Goal: Task Accomplishment & Management: Use online tool/utility

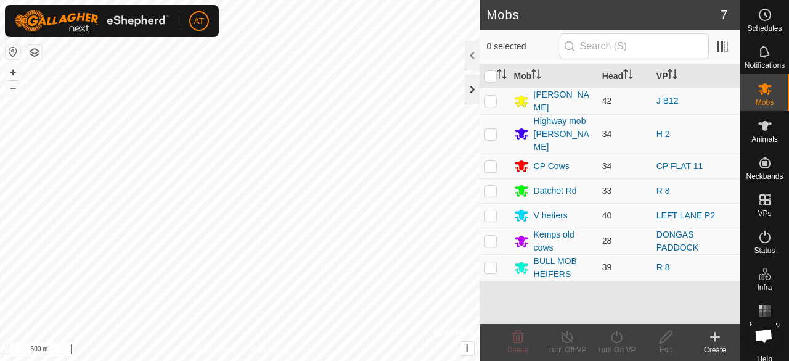
click at [465, 99] on div at bounding box center [472, 90] width 15 height 30
click at [761, 55] on icon at bounding box center [765, 52] width 10 height 12
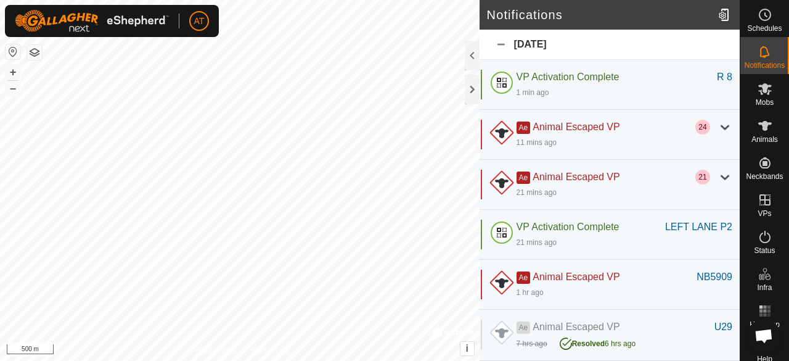
click at [758, 100] on span "Mobs" at bounding box center [765, 102] width 18 height 7
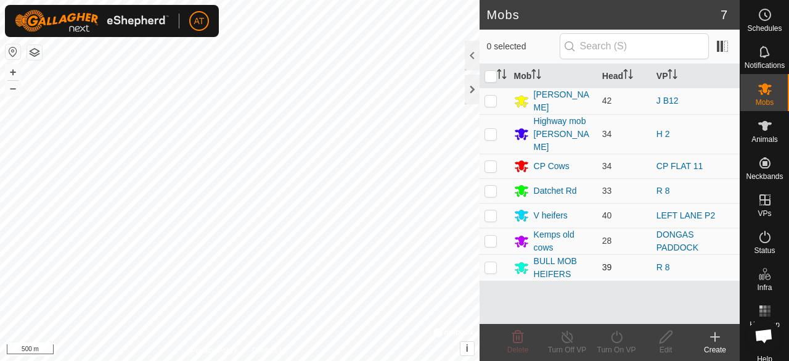
click at [497, 258] on td at bounding box center [495, 267] width 30 height 27
checkbox input "true"
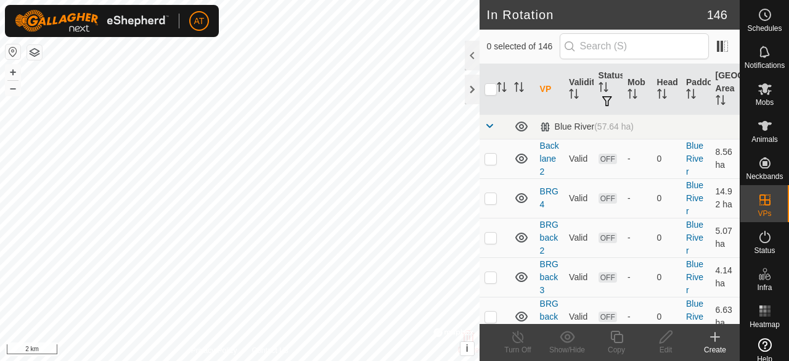
click at [715, 337] on icon at bounding box center [715, 337] width 9 height 0
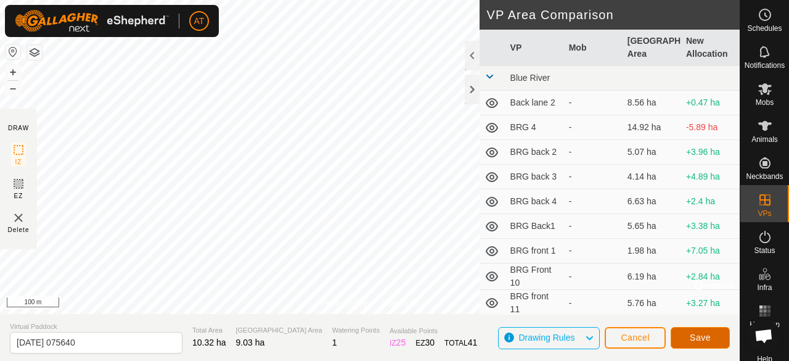
click at [699, 335] on span "Save" at bounding box center [700, 337] width 21 height 10
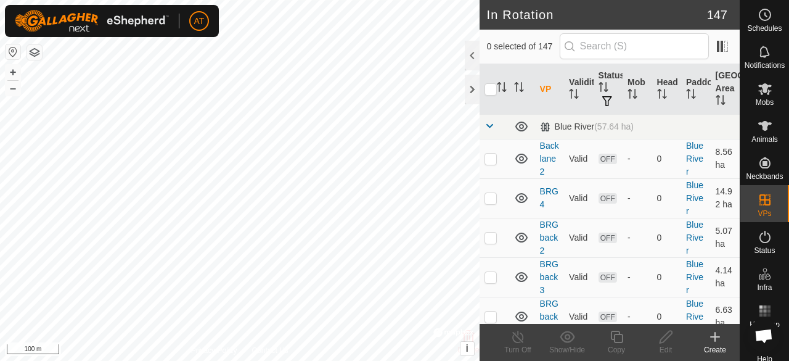
click at [760, 97] on es-mob-svg-icon at bounding box center [765, 89] width 22 height 20
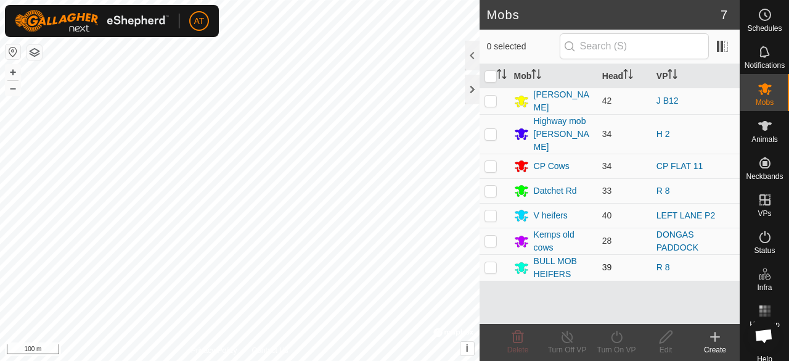
click at [493, 262] on p-checkbox at bounding box center [491, 267] width 12 height 10
checkbox input "true"
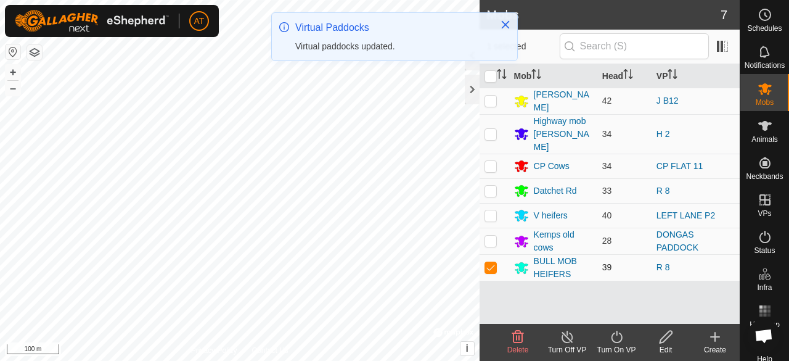
click at [615, 335] on icon at bounding box center [616, 336] width 15 height 15
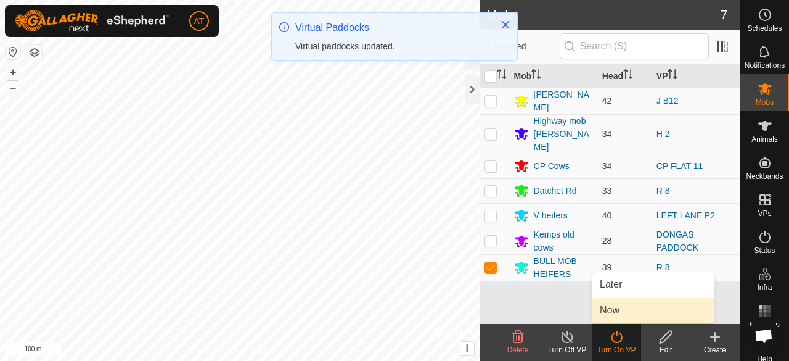
click at [620, 316] on link "Now" at bounding box center [653, 310] width 122 height 25
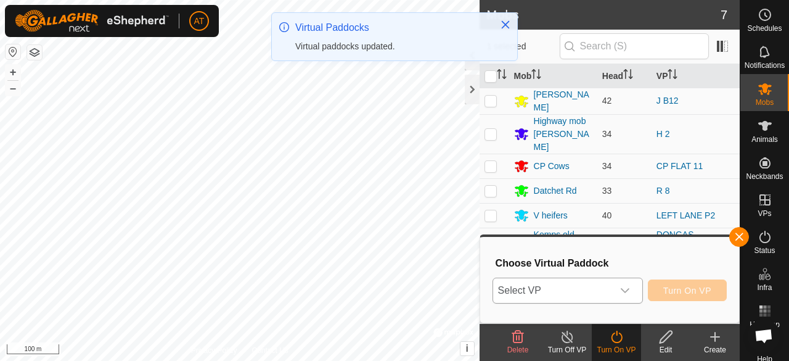
click at [574, 299] on span "Select VP" at bounding box center [553, 290] width 120 height 25
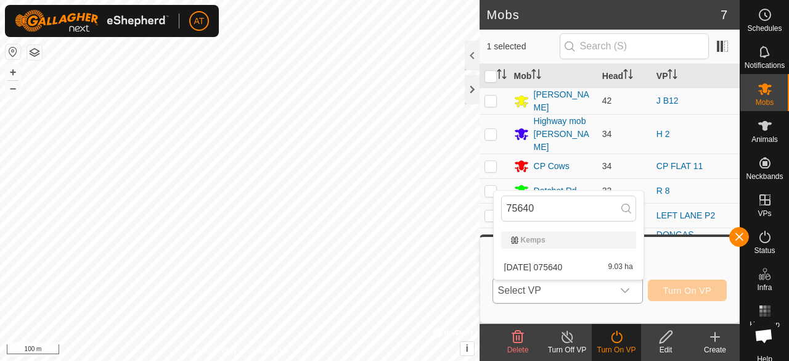
type input "75640"
click at [587, 297] on span "Select VP" at bounding box center [553, 290] width 120 height 25
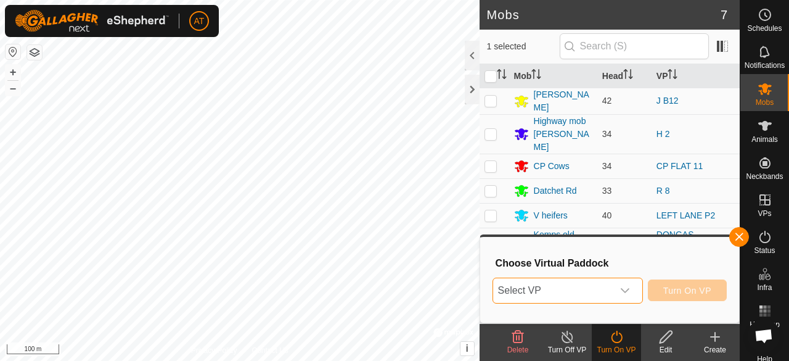
click at [625, 290] on icon "dropdown trigger" at bounding box center [625, 290] width 10 height 10
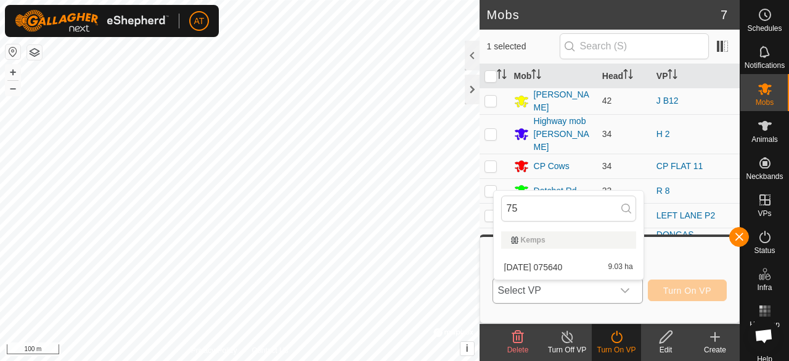
type input "7"
type input "640"
click at [625, 290] on icon "dropdown trigger" at bounding box center [625, 290] width 10 height 10
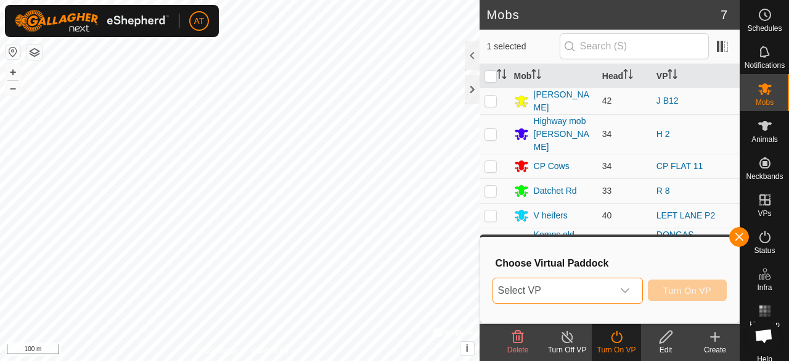
click at [613, 294] on span "Select VP" at bounding box center [553, 290] width 120 height 25
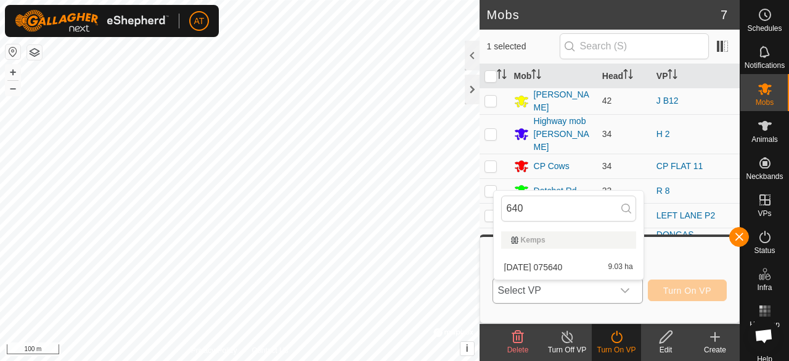
click at [625, 291] on icon "dropdown trigger" at bounding box center [625, 290] width 9 height 5
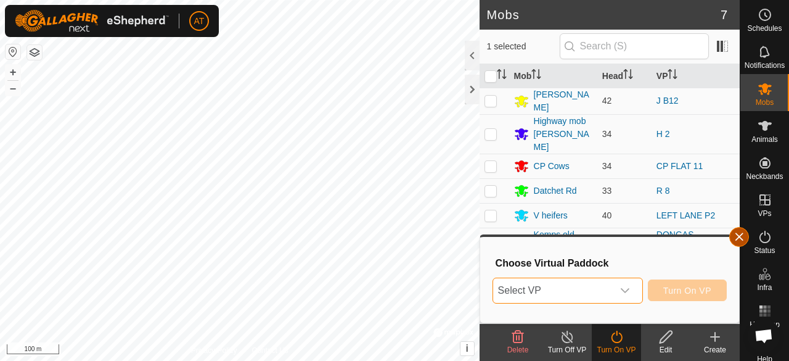
click at [736, 240] on span "button" at bounding box center [739, 237] width 10 height 10
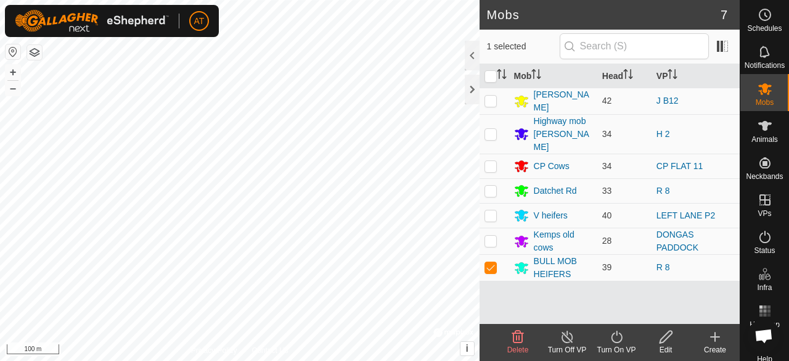
click at [614, 337] on icon at bounding box center [616, 336] width 15 height 15
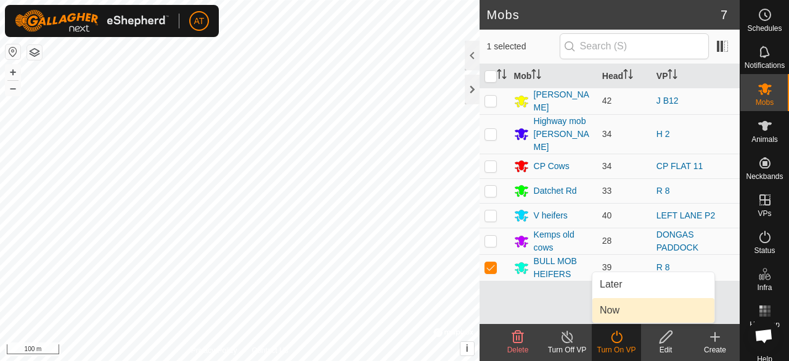
click at [611, 315] on span "Now" at bounding box center [610, 310] width 20 height 15
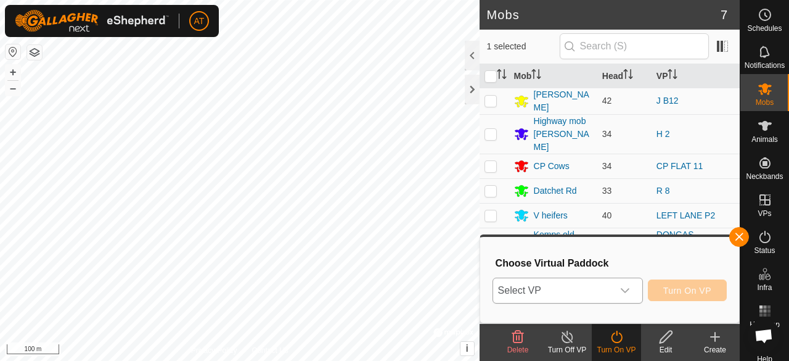
click at [613, 293] on div "dropdown trigger" at bounding box center [625, 290] width 25 height 25
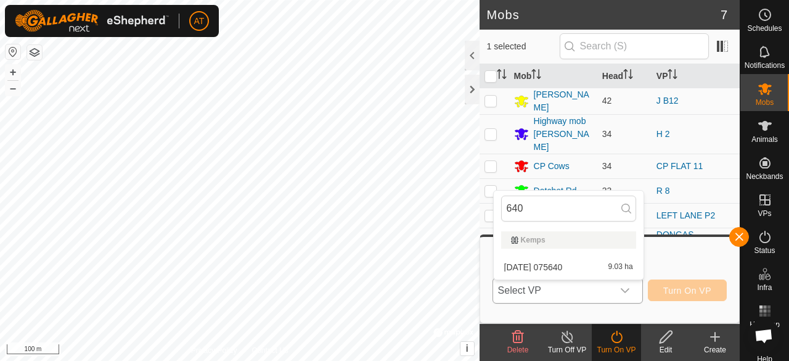
type input "640"
click at [558, 266] on span "[DATE] 075640" at bounding box center [533, 267] width 59 height 9
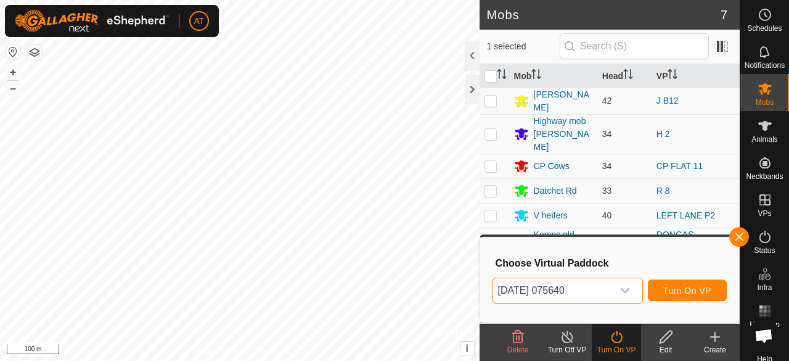
click at [687, 290] on span "Turn On VP" at bounding box center [687, 290] width 48 height 10
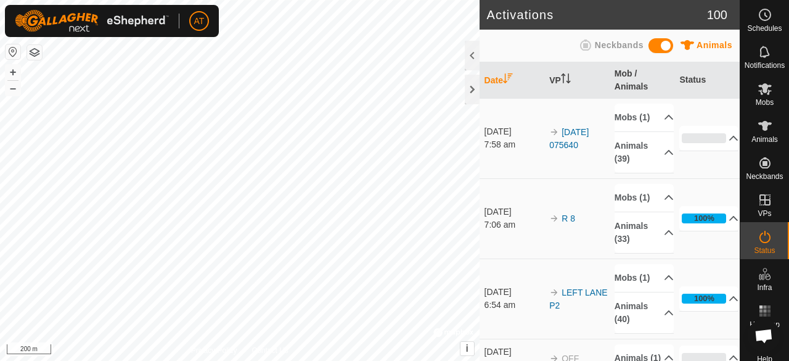
click at [760, 96] on icon at bounding box center [765, 88] width 15 height 15
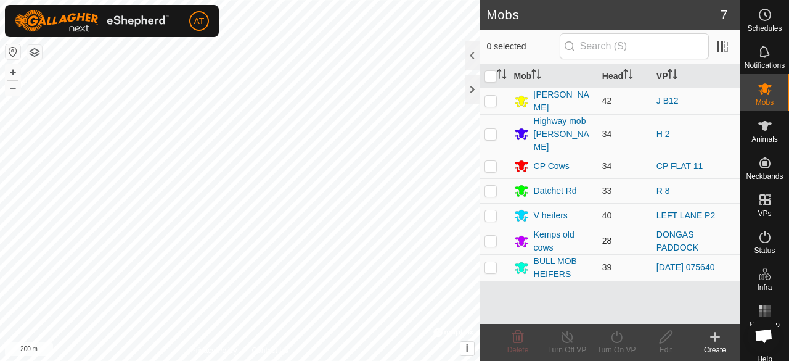
click at [488, 236] on p-checkbox at bounding box center [491, 241] width 12 height 10
checkbox input "true"
click at [719, 339] on icon at bounding box center [715, 336] width 15 height 15
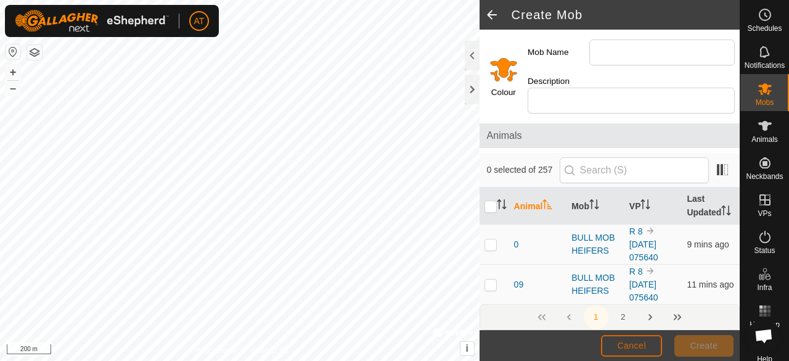
click at [619, 344] on span "Cancel" at bounding box center [631, 345] width 29 height 10
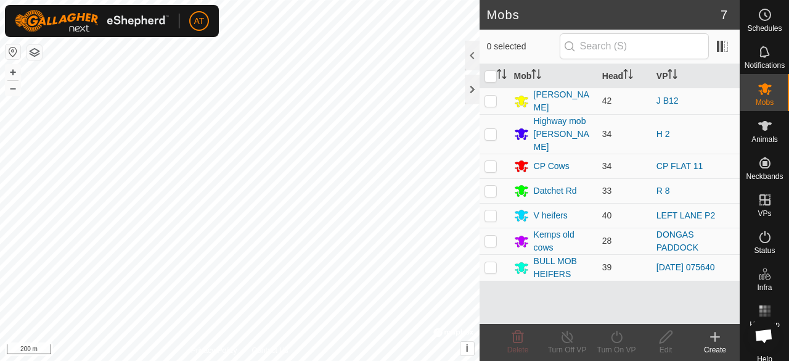
click at [715, 337] on icon at bounding box center [715, 337] width 9 height 0
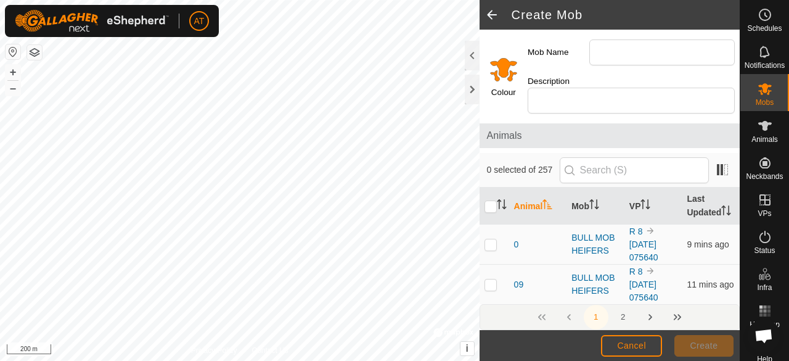
click at [620, 341] on span "Cancel" at bounding box center [631, 345] width 29 height 10
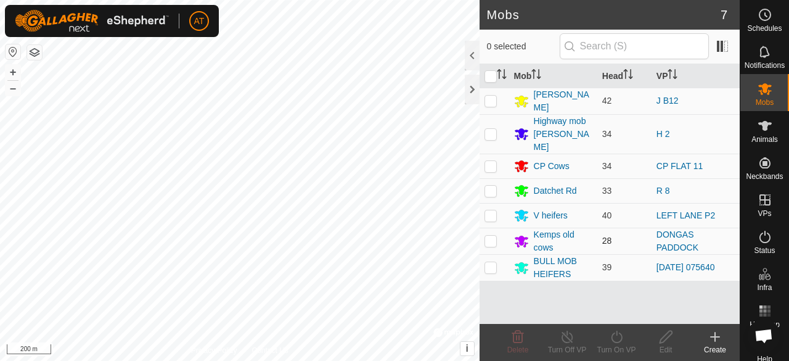
click at [490, 236] on p-checkbox at bounding box center [491, 241] width 12 height 10
checkbox input "true"
click at [719, 338] on icon at bounding box center [715, 336] width 15 height 15
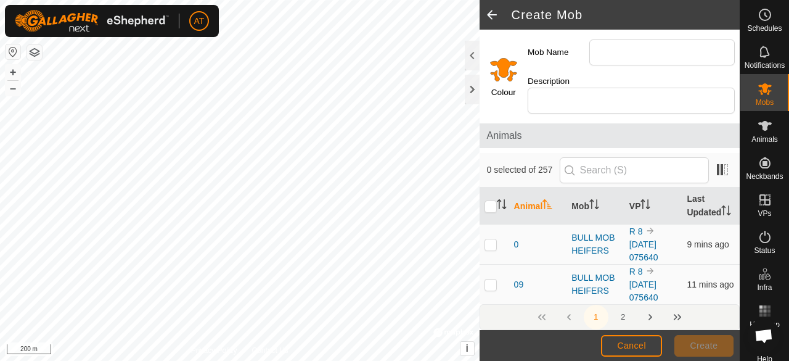
click at [756, 100] on span "Mobs" at bounding box center [765, 102] width 18 height 7
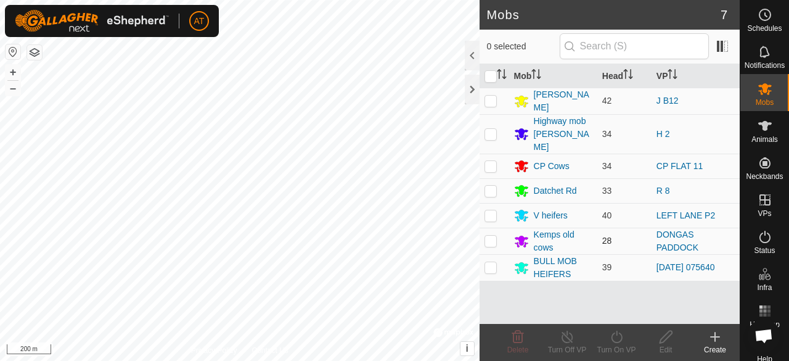
click at [483, 227] on td at bounding box center [495, 240] width 30 height 27
checkbox input "true"
click at [758, 222] on div "Status" at bounding box center [764, 240] width 49 height 37
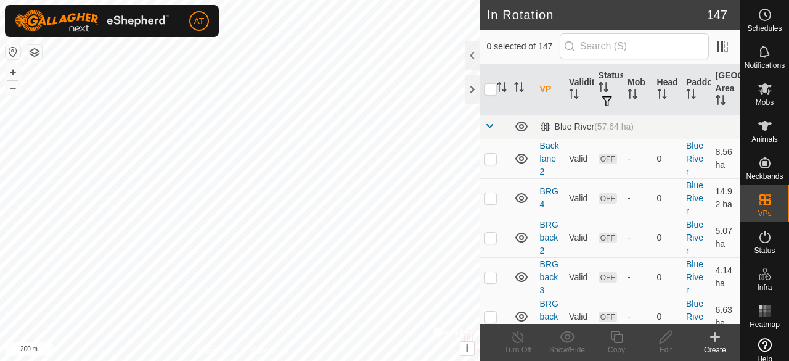
click at [712, 349] on div "Create" at bounding box center [714, 349] width 49 height 11
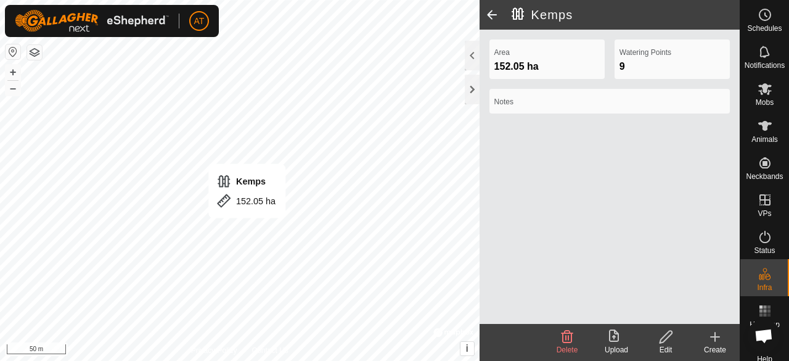
click at [715, 337] on icon at bounding box center [715, 337] width 9 height 0
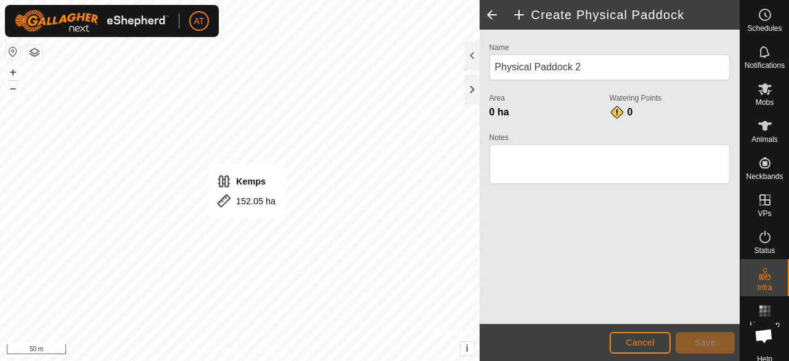
click at [629, 337] on span "Cancel" at bounding box center [640, 342] width 29 height 10
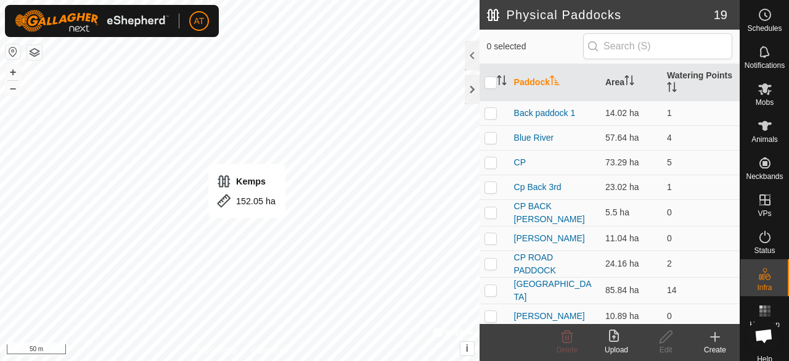
click at [777, 80] on div "Mobs" at bounding box center [764, 92] width 49 height 37
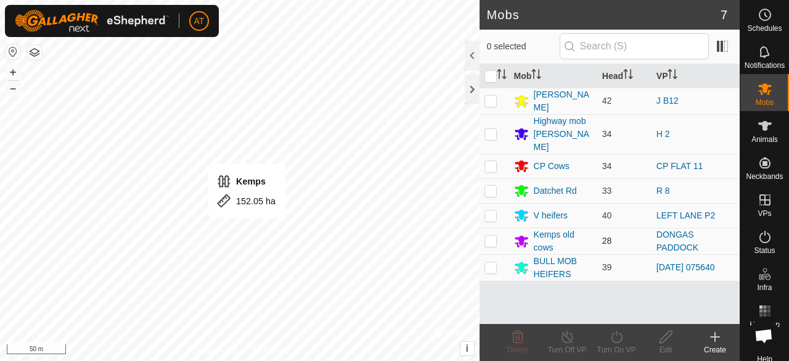
click at [494, 236] on p-checkbox at bounding box center [491, 241] width 12 height 10
checkbox input "true"
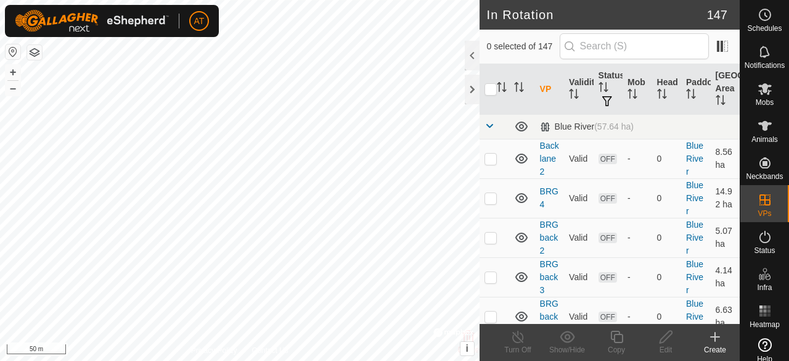
click at [714, 345] on div "Create" at bounding box center [714, 349] width 49 height 11
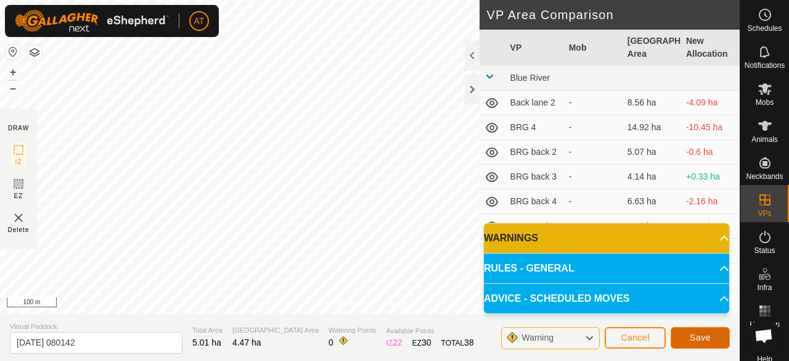
click at [702, 342] on span "Save" at bounding box center [700, 337] width 21 height 10
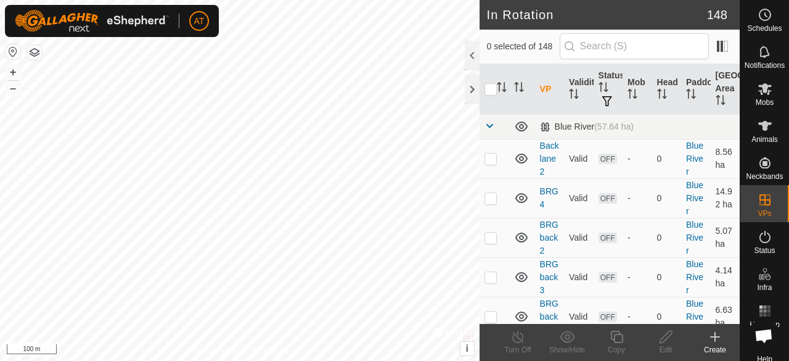
click at [763, 93] on icon at bounding box center [765, 89] width 14 height 12
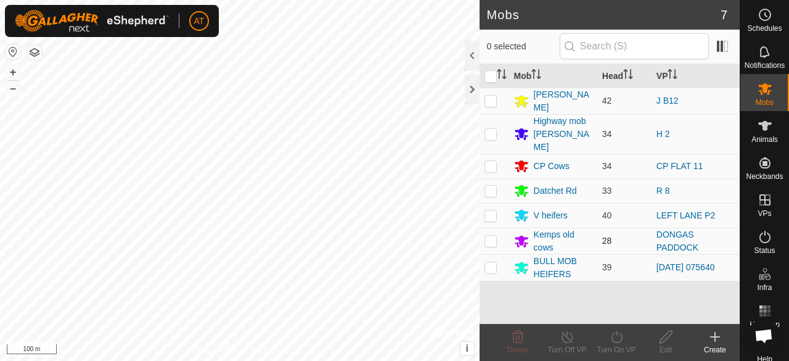
click at [488, 236] on p-checkbox at bounding box center [491, 241] width 12 height 10
checkbox input "true"
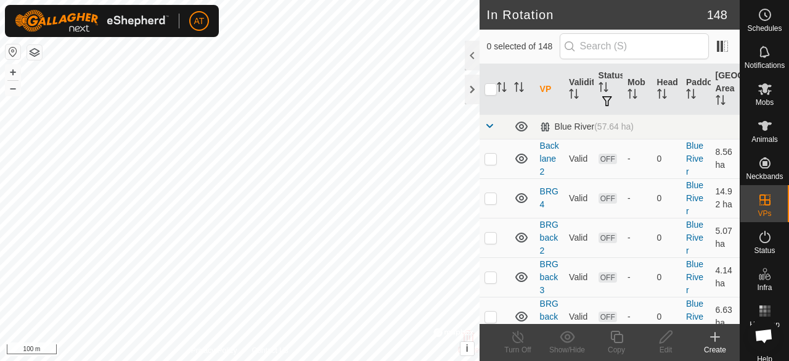
click at [746, 89] on div "Mobs" at bounding box center [764, 92] width 49 height 37
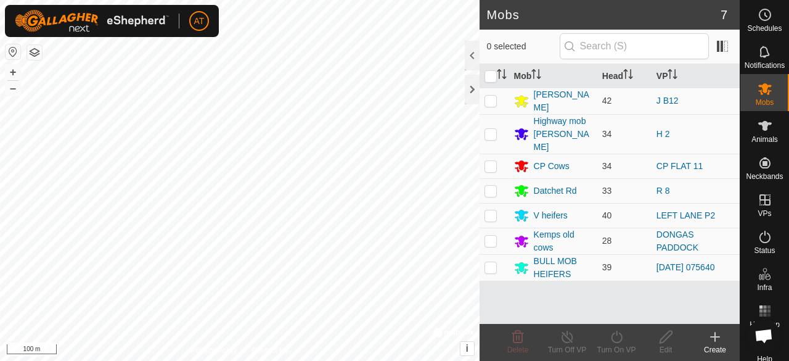
click at [758, 90] on icon at bounding box center [765, 89] width 14 height 12
click at [488, 236] on p-checkbox at bounding box center [491, 241] width 12 height 10
checkbox input "true"
click at [611, 339] on icon at bounding box center [616, 336] width 15 height 15
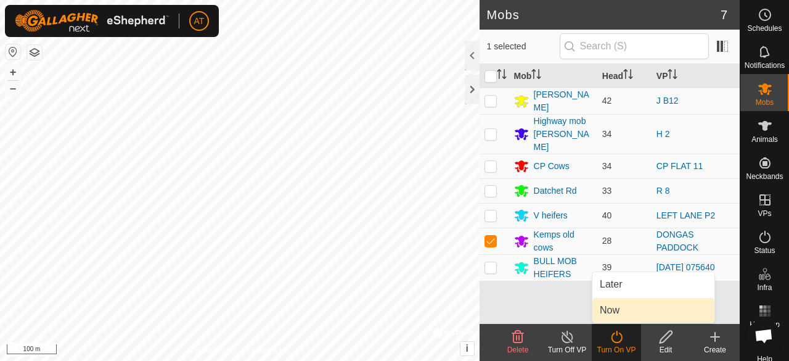
click at [612, 315] on span "Now" at bounding box center [610, 310] width 20 height 15
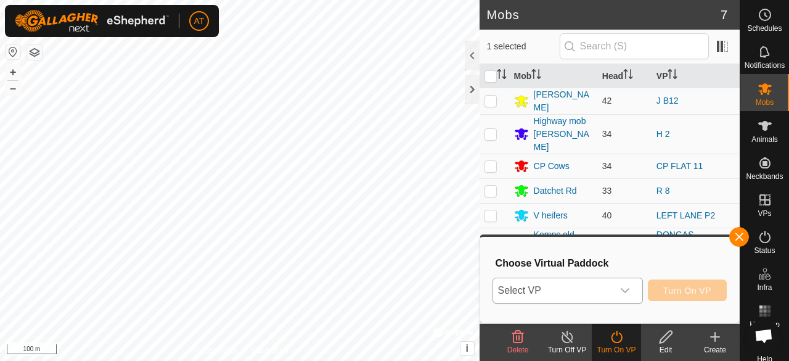
click at [586, 296] on span "Select VP" at bounding box center [553, 290] width 120 height 25
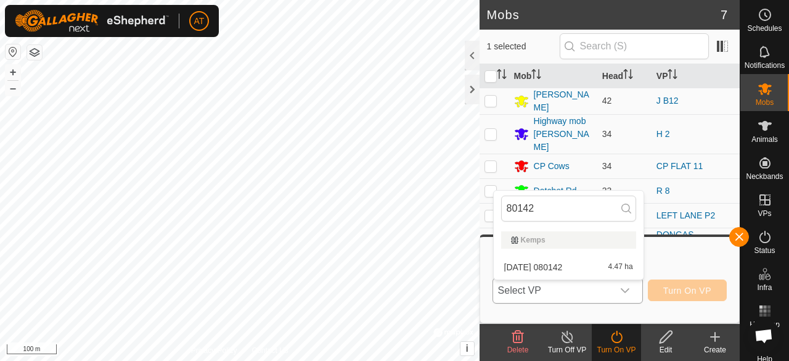
type input "80142"
click at [640, 220] on div "80142" at bounding box center [569, 208] width 150 height 36
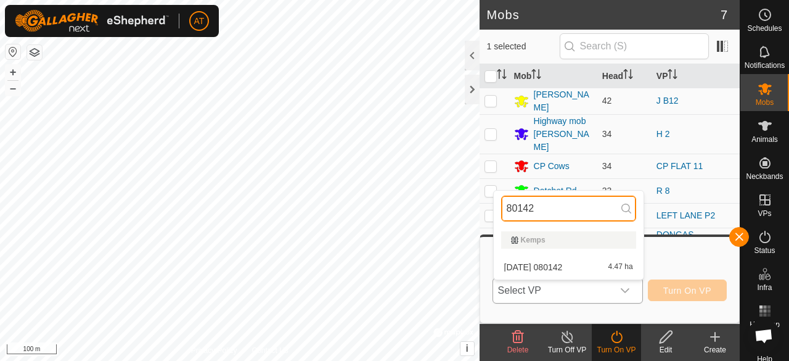
click at [551, 205] on input "80142" at bounding box center [568, 208] width 135 height 26
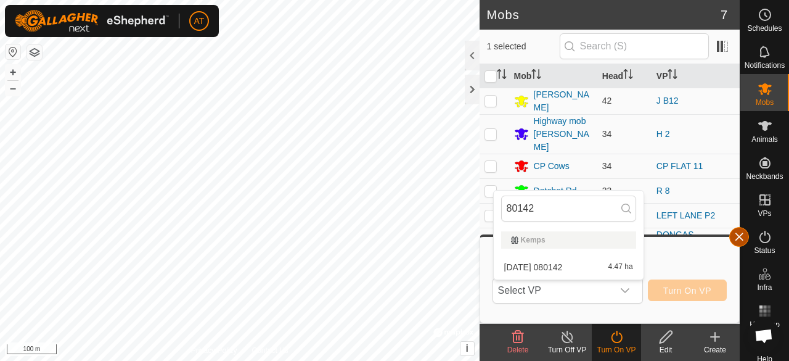
click at [739, 236] on span "button" at bounding box center [739, 237] width 10 height 10
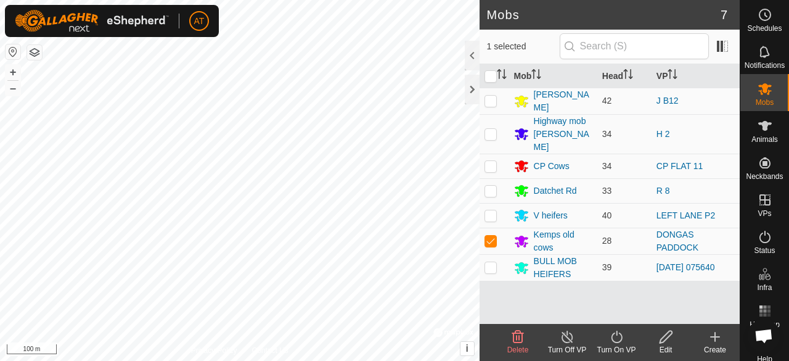
click at [617, 342] on icon at bounding box center [616, 336] width 11 height 12
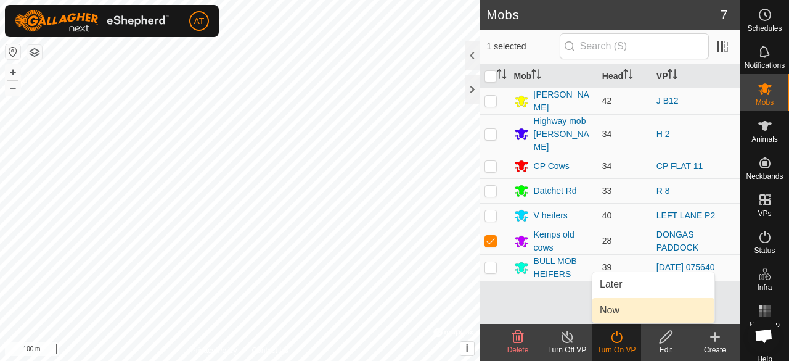
click at [614, 314] on span "Now" at bounding box center [610, 310] width 20 height 15
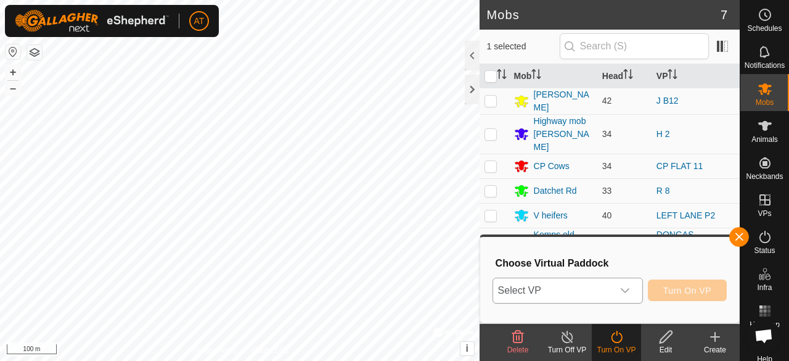
click at [573, 291] on span "Select VP" at bounding box center [553, 290] width 120 height 25
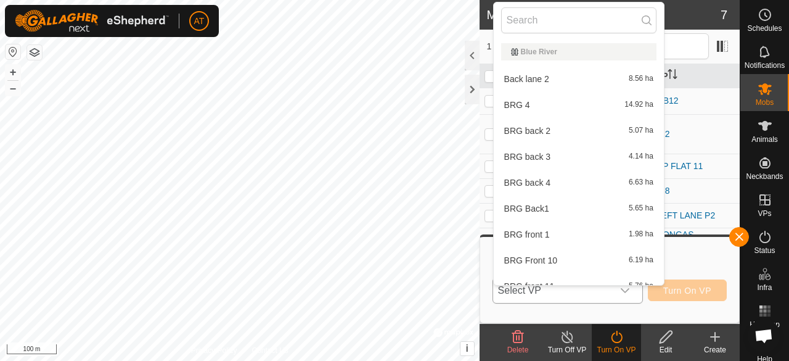
type input "1"
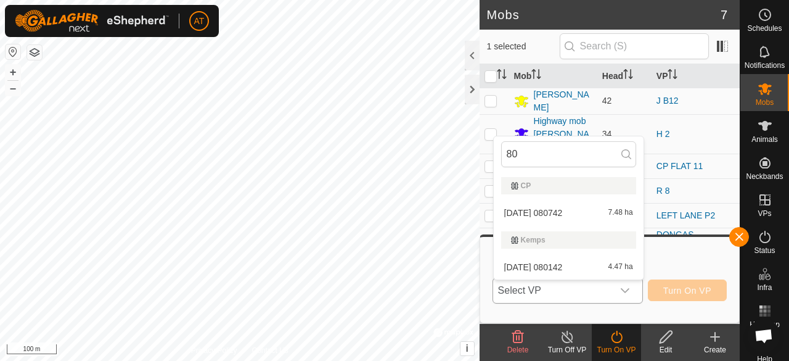
type input "80"
click at [556, 265] on span "[DATE] 080142" at bounding box center [533, 267] width 59 height 9
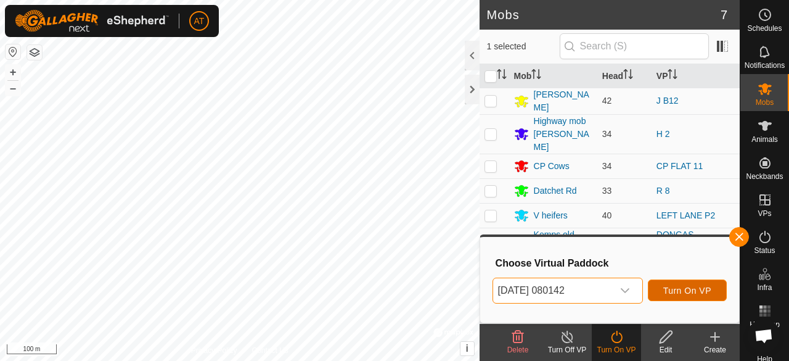
click at [692, 290] on span "Turn On VP" at bounding box center [687, 290] width 48 height 10
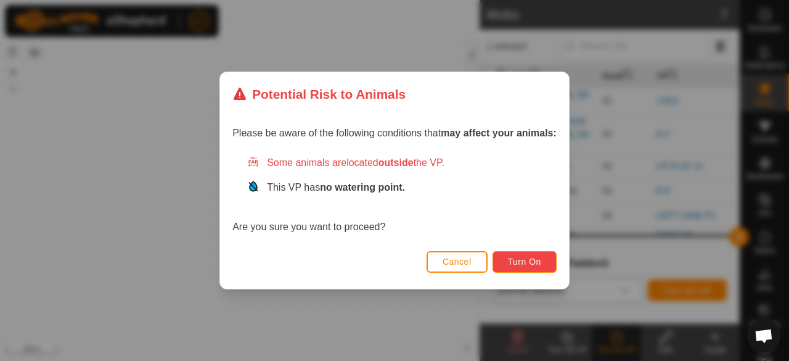
click at [520, 255] on button "Turn On" at bounding box center [525, 262] width 64 height 22
